Goal: Task Accomplishment & Management: Complete application form

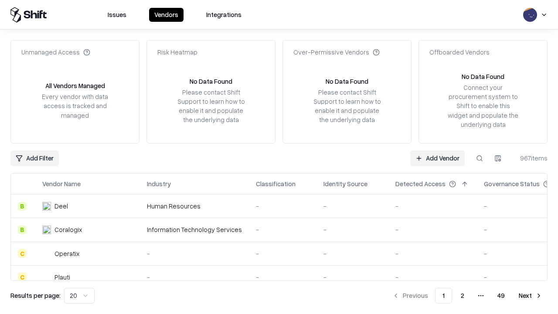
click at [437, 158] on link "Add Vendor" at bounding box center [437, 158] width 54 height 16
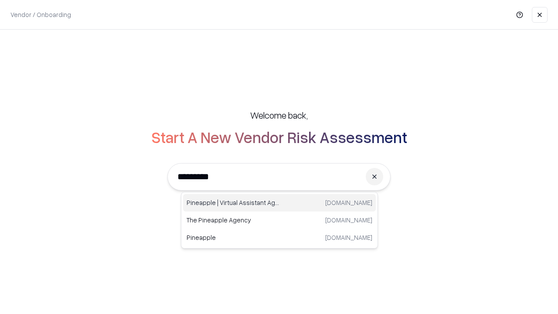
click at [279, 203] on div "Pineapple | Virtual Assistant Agency [DOMAIN_NAME]" at bounding box center [279, 202] width 193 height 17
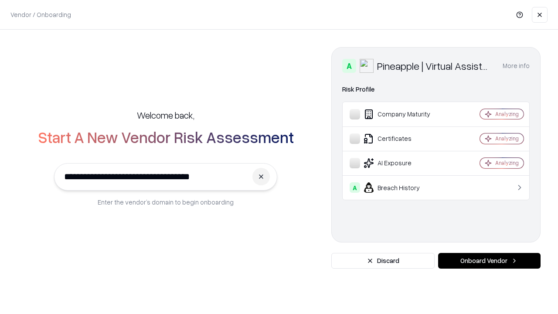
type input "**********"
click at [489, 261] on button "Onboard Vendor" at bounding box center [489, 261] width 102 height 16
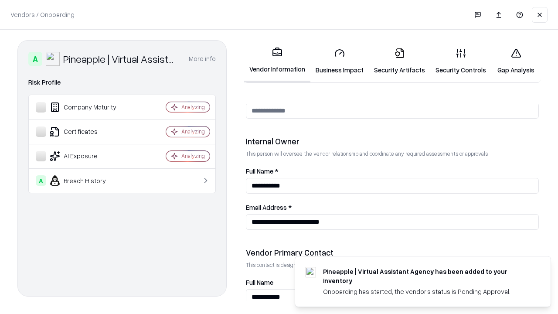
scroll to position [451, 0]
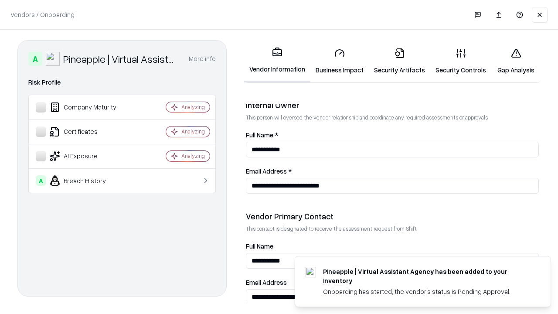
click at [339, 61] on link "Business Impact" at bounding box center [339, 61] width 58 height 41
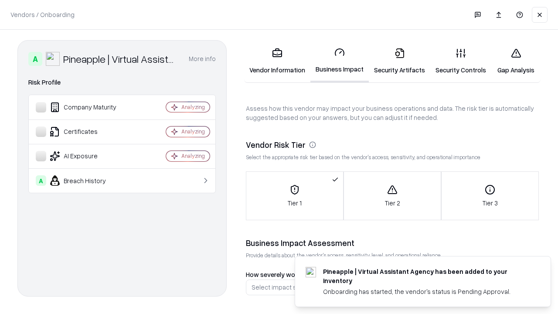
click at [399, 61] on link "Security Artifacts" at bounding box center [399, 61] width 61 height 41
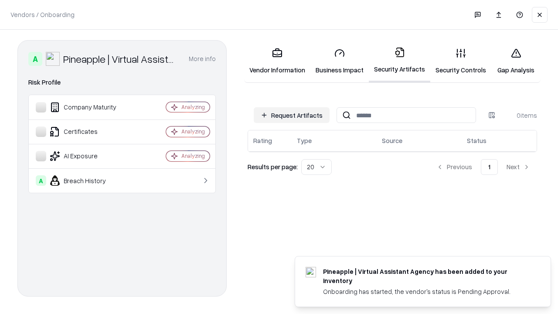
click at [292, 115] on button "Request Artifacts" at bounding box center [292, 115] width 76 height 16
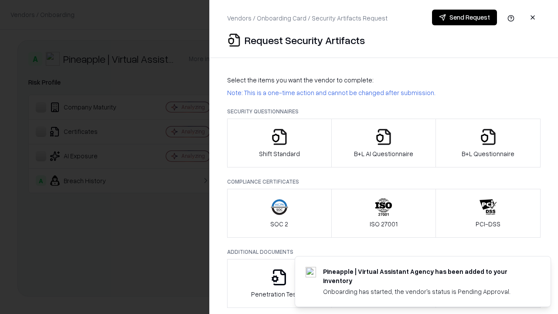
click at [279, 143] on icon "button" at bounding box center [279, 136] width 17 height 17
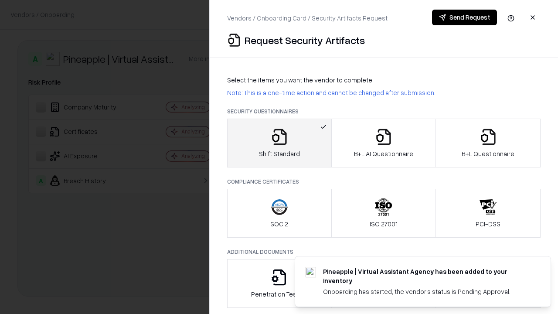
click at [464, 17] on button "Send Request" at bounding box center [464, 18] width 65 height 16
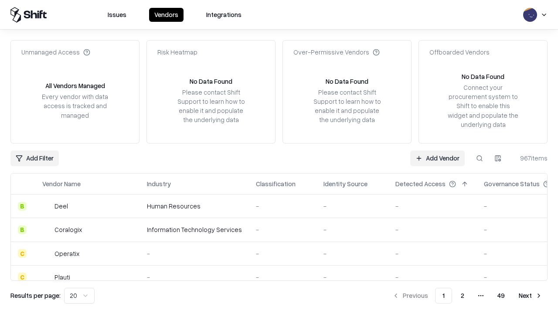
click at [479, 158] on button at bounding box center [479, 158] width 16 height 16
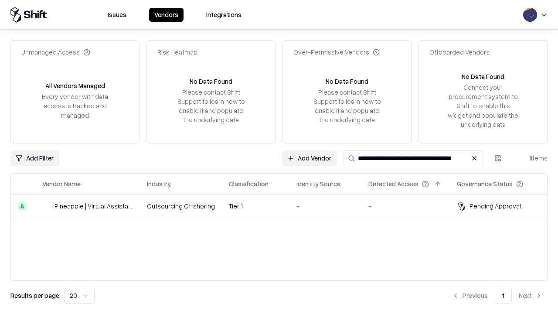
type input "**********"
click at [284, 206] on td "Tier 1" at bounding box center [256, 206] width 68 height 24
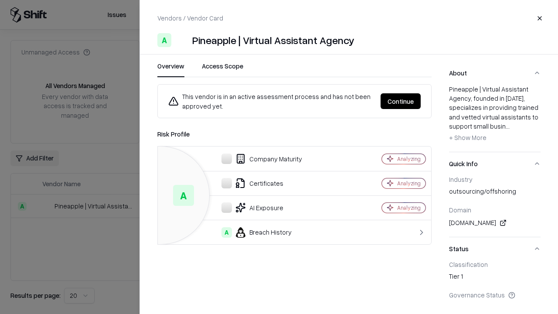
click at [400, 101] on button "Continue" at bounding box center [400, 101] width 40 height 16
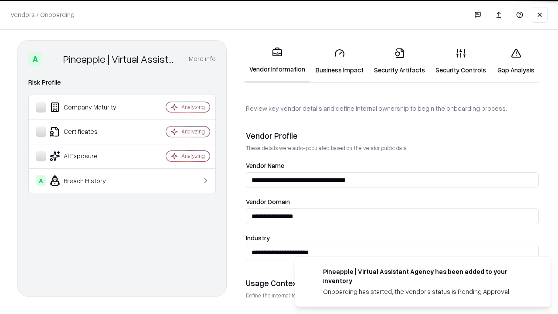
click at [399, 61] on link "Security Artifacts" at bounding box center [399, 61] width 61 height 41
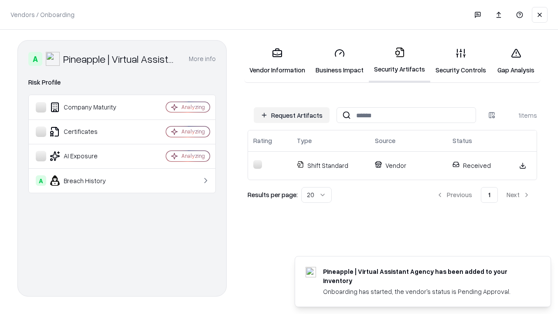
click at [515, 61] on link "Gap Analysis" at bounding box center [515, 61] width 49 height 41
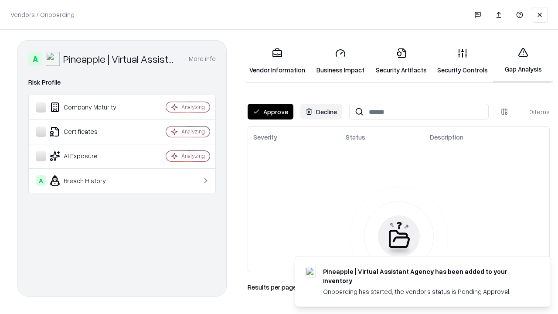
click at [270, 112] on button "Approve" at bounding box center [271, 112] width 46 height 16
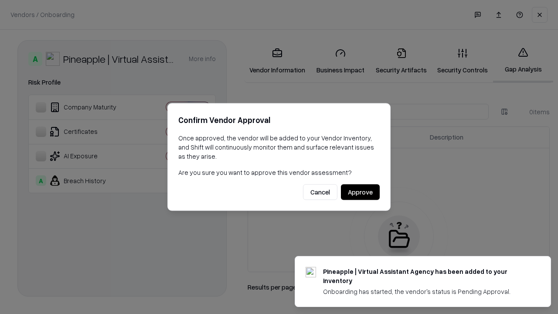
click at [360, 192] on button "Approve" at bounding box center [360, 192] width 39 height 16
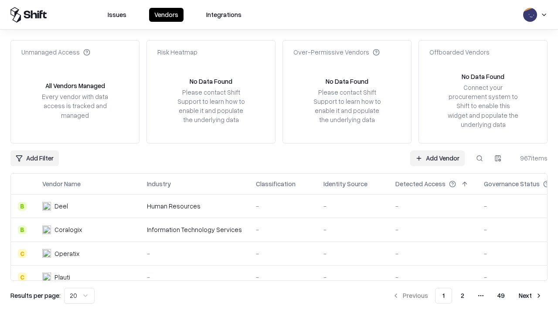
type input "**********"
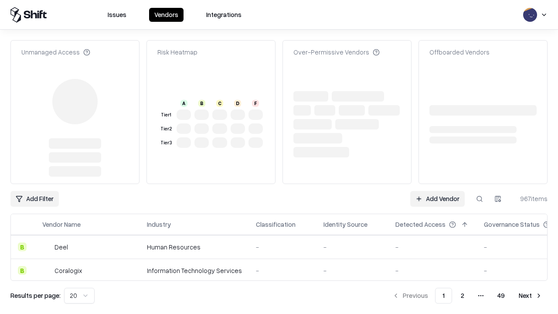
click at [437, 191] on link "Add Vendor" at bounding box center [437, 199] width 54 height 16
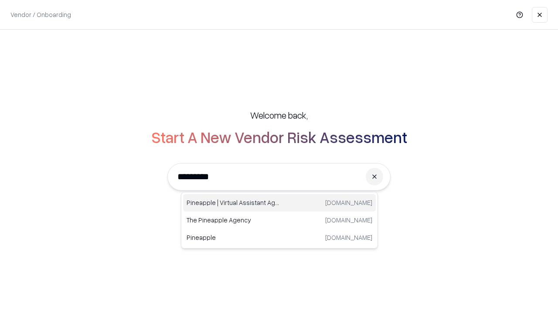
click at [279, 203] on div "Pineapple | Virtual Assistant Agency trypineapple.com" at bounding box center [279, 202] width 193 height 17
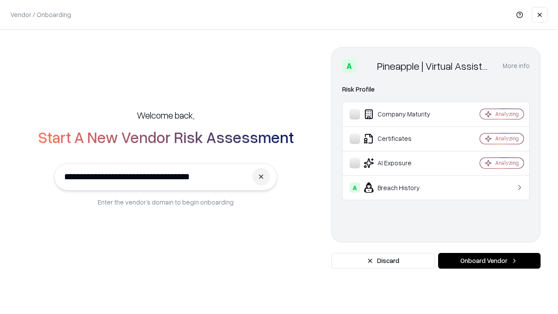
type input "**********"
click at [489, 261] on button "Onboard Vendor" at bounding box center [489, 261] width 102 height 16
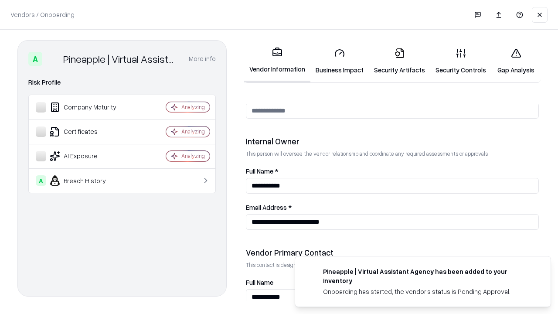
scroll to position [451, 0]
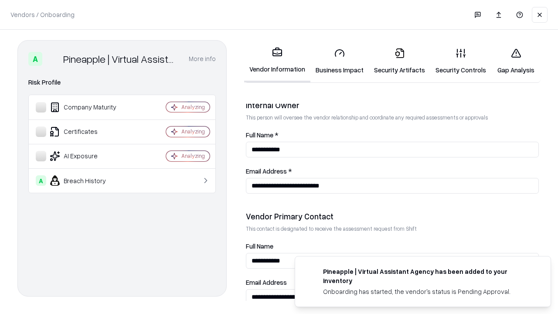
click at [515, 61] on link "Gap Analysis" at bounding box center [515, 61] width 49 height 41
